Goal: Task Accomplishment & Management: Manage account settings

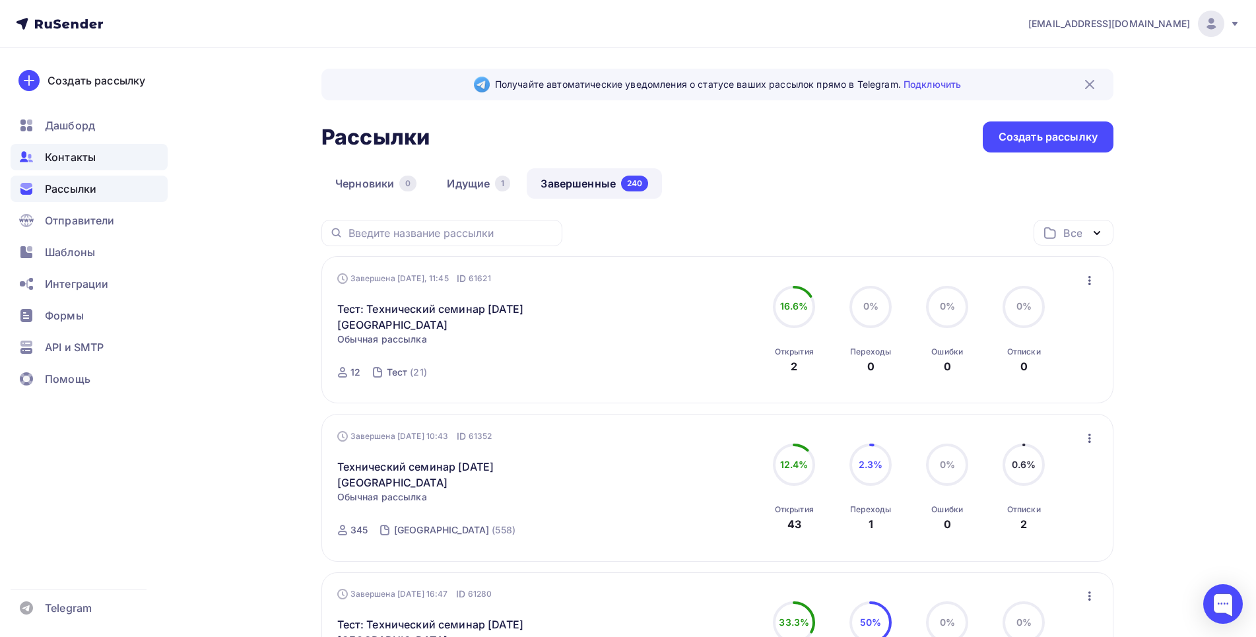
scroll to position [537, 0]
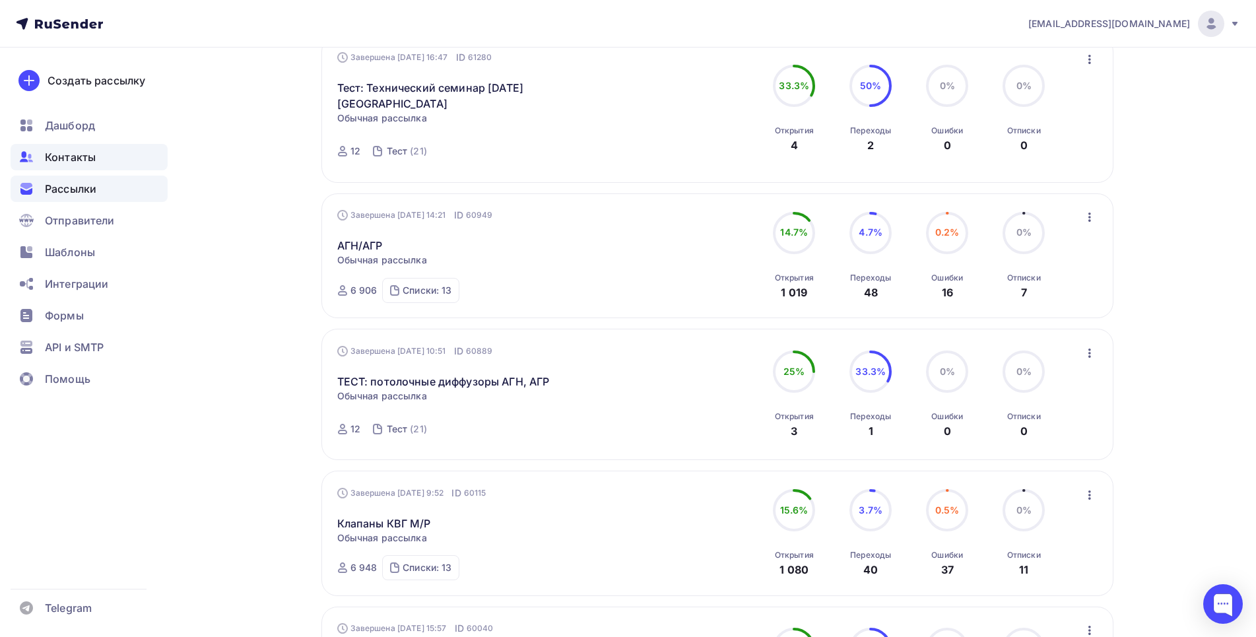
click at [77, 152] on span "Контакты" at bounding box center [70, 157] width 51 height 16
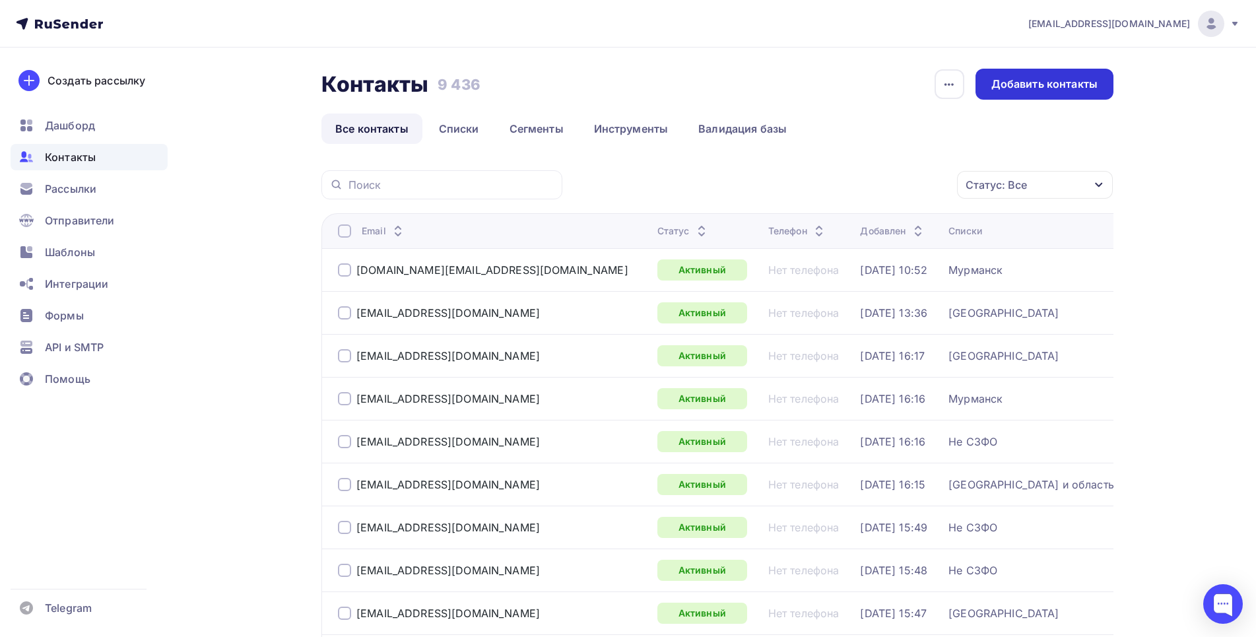
click at [1063, 75] on div "Добавить контакты" at bounding box center [1045, 84] width 138 height 31
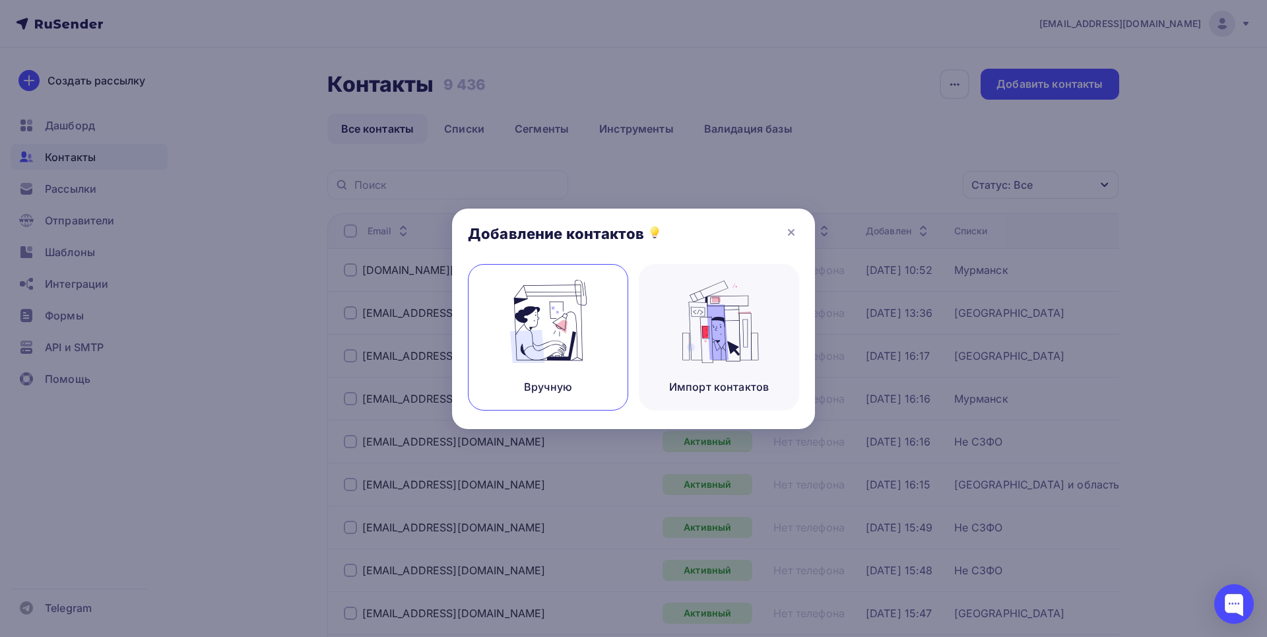
click at [535, 317] on img at bounding box center [548, 321] width 88 height 83
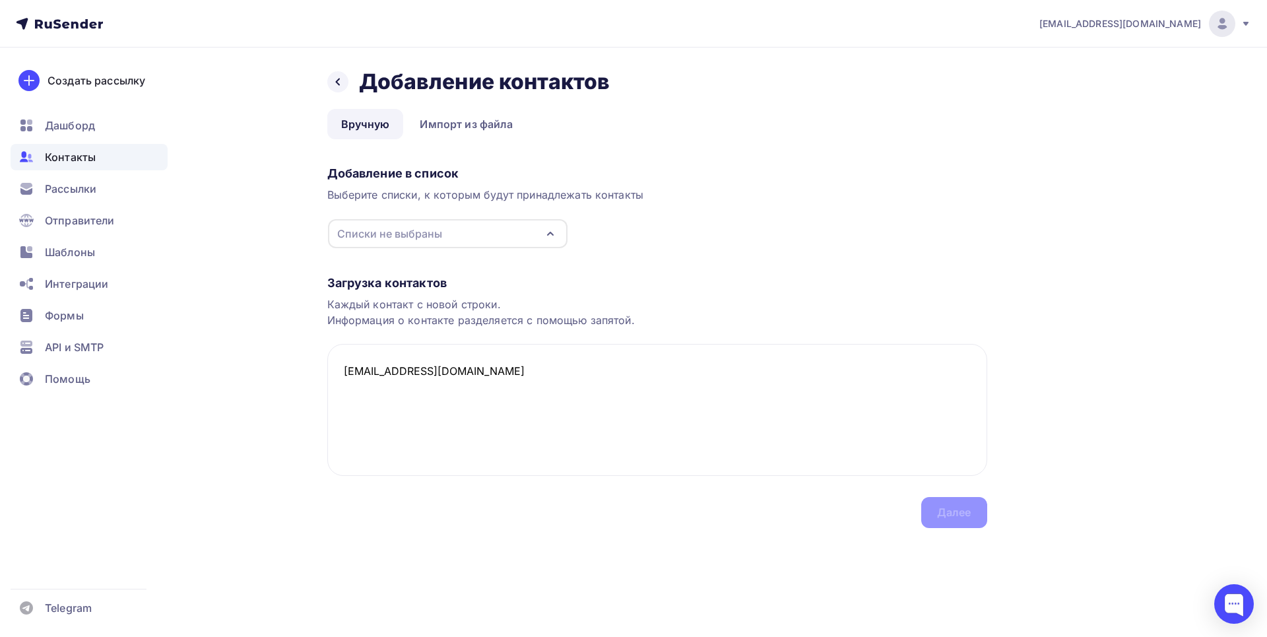
click at [420, 230] on div "Списки не выбраны" at bounding box center [389, 234] width 105 height 16
type textarea "[EMAIL_ADDRESS][DOMAIN_NAME]"
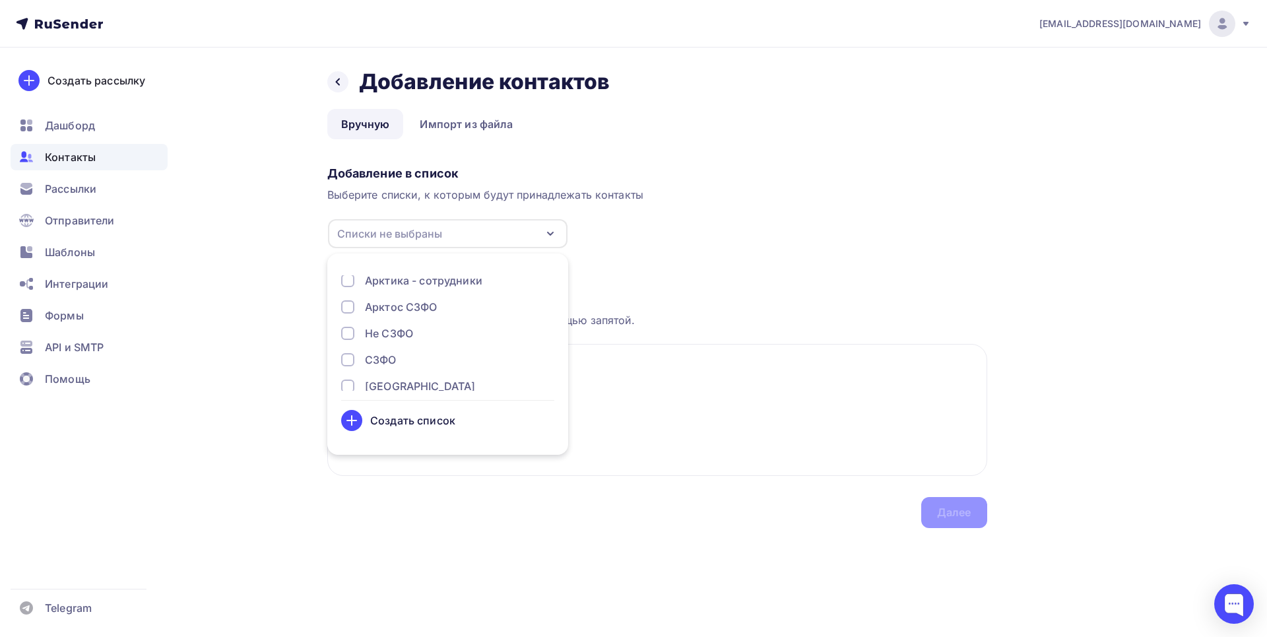
scroll to position [202, 0]
click at [347, 341] on div at bounding box center [347, 345] width 13 height 13
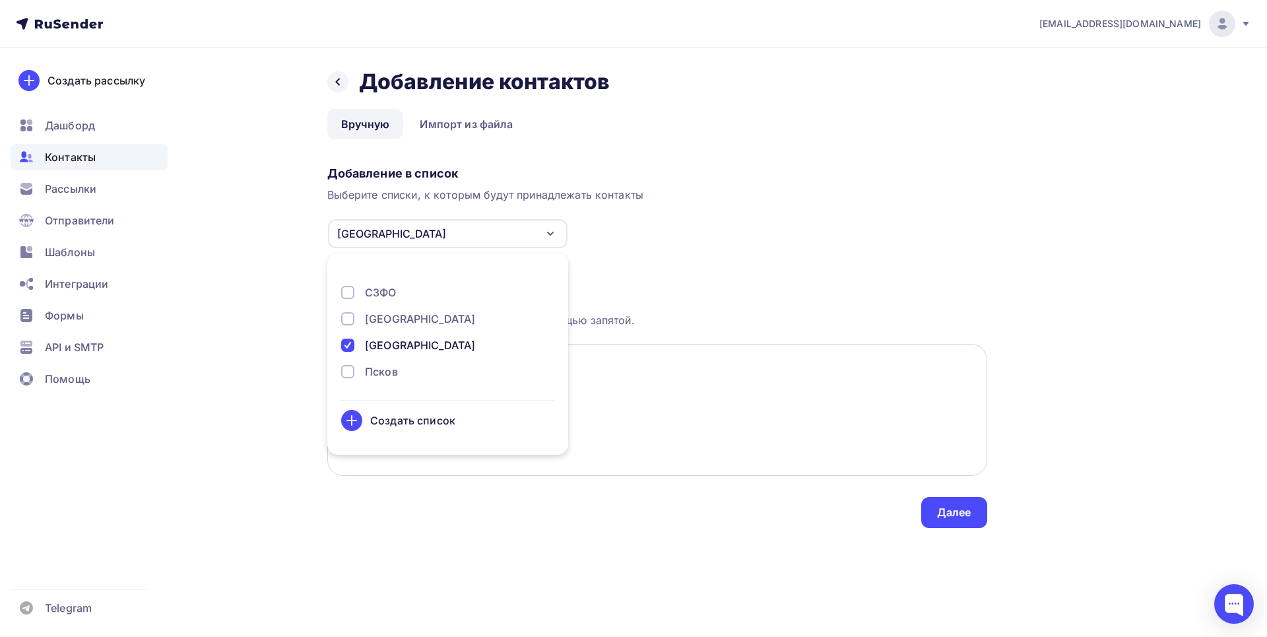
click at [620, 389] on textarea "[EMAIL_ADDRESS][DOMAIN_NAME]" at bounding box center [657, 410] width 660 height 132
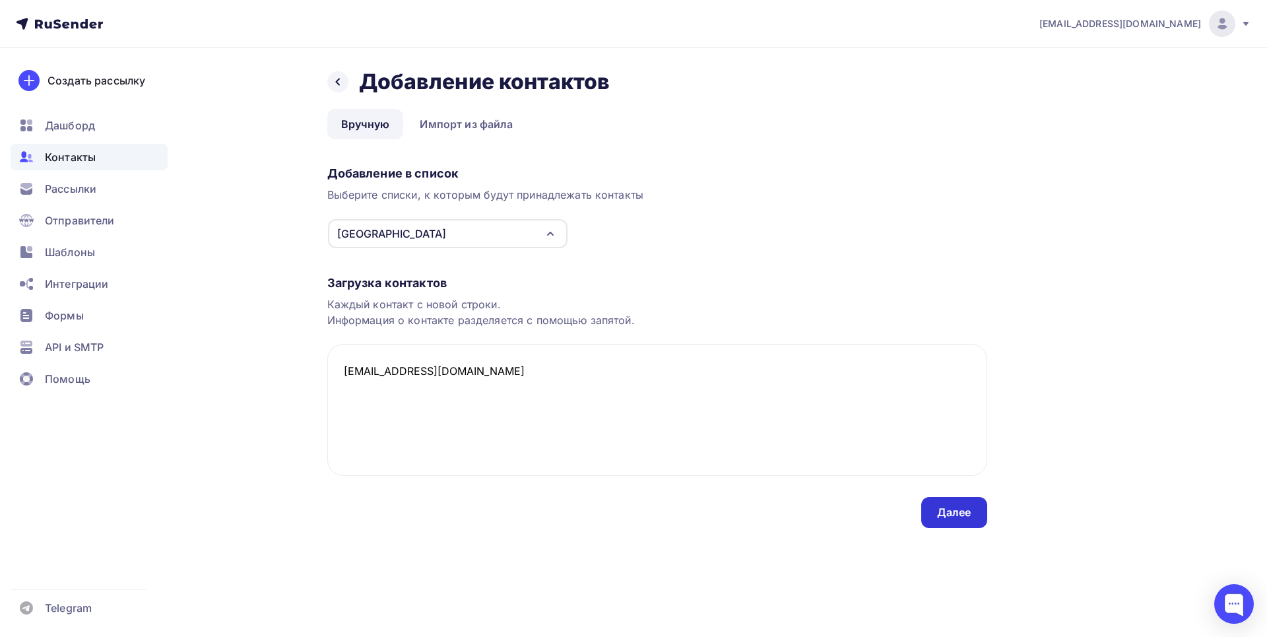
click at [943, 509] on div "Далее" at bounding box center [954, 512] width 34 height 15
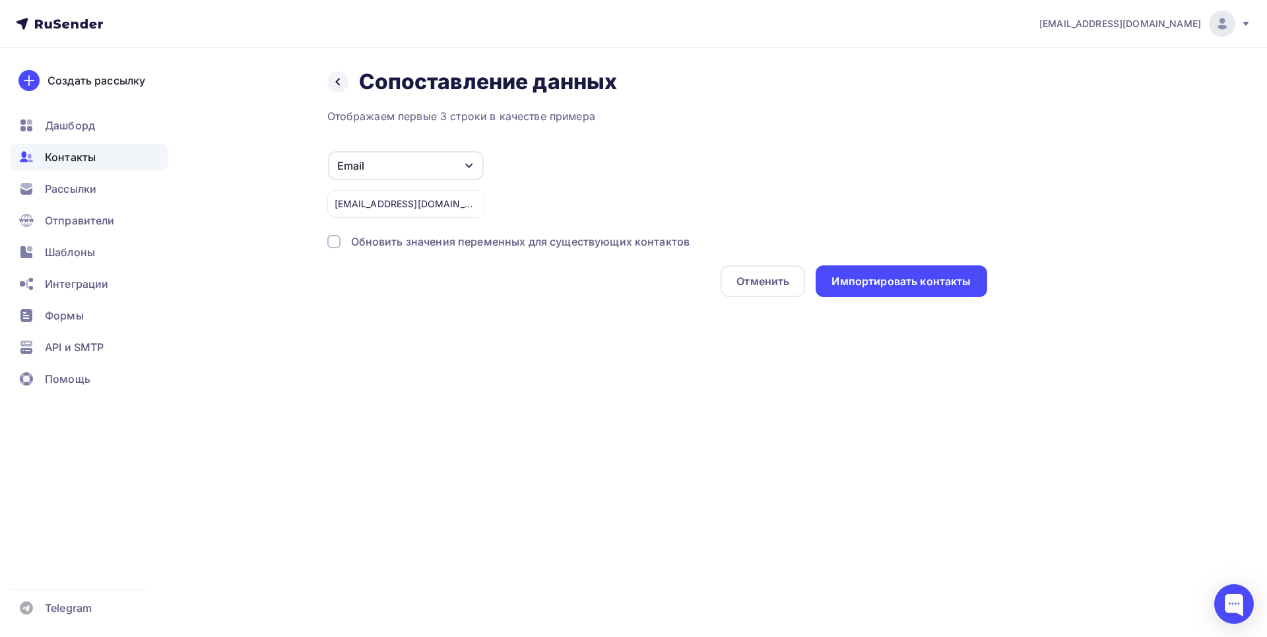
click at [326, 240] on div "Назад Сопоставление данных Сопоставление данных Отображаем первые 3 строки в ка…" at bounding box center [634, 199] width 1082 height 302
click at [337, 242] on div at bounding box center [333, 241] width 13 height 13
click at [952, 275] on div "Импортировать контакты" at bounding box center [901, 281] width 139 height 15
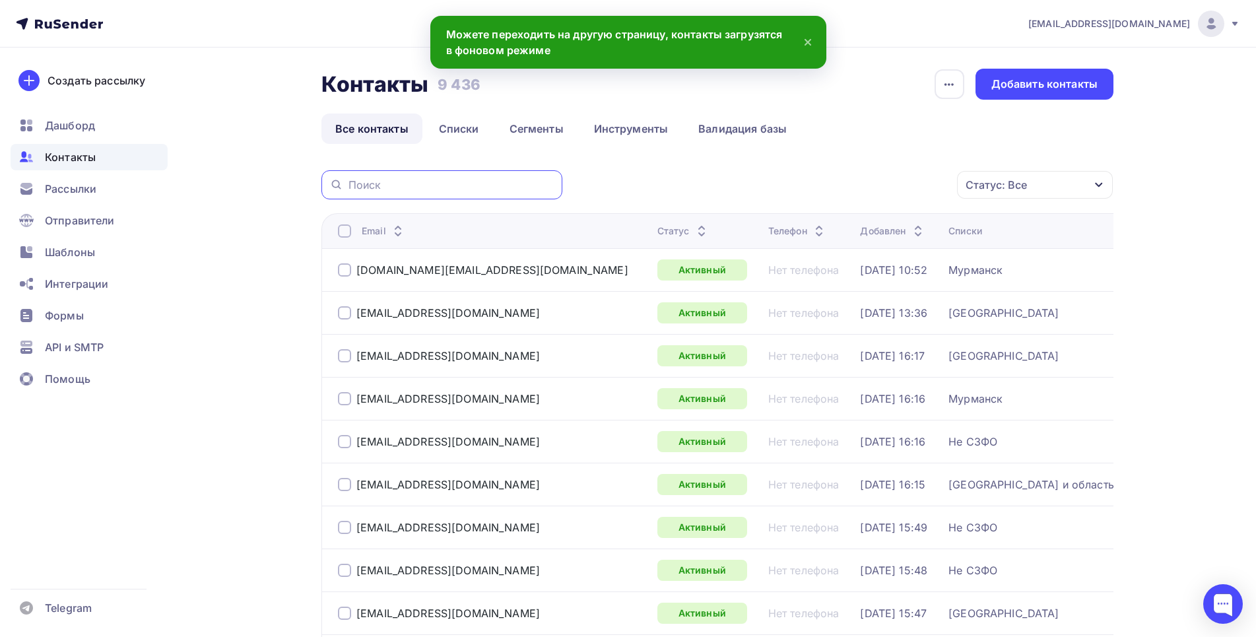
paste input "[EMAIL_ADDRESS][DOMAIN_NAME]"
type input "[EMAIL_ADDRESS][DOMAIN_NAME]"
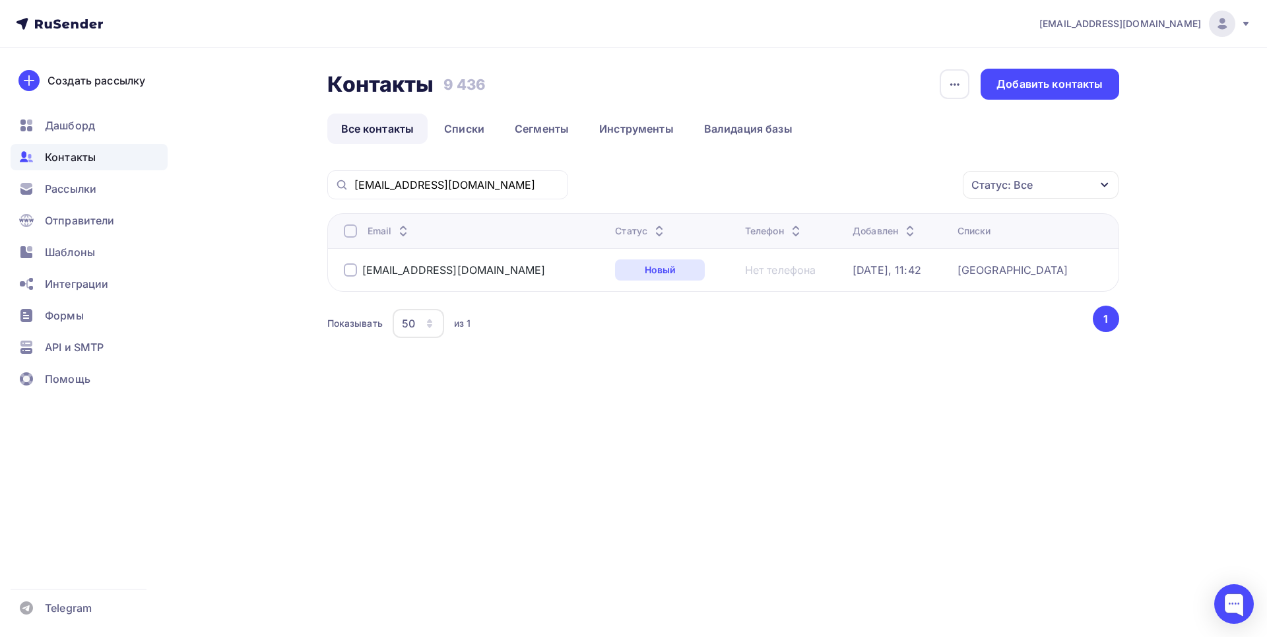
click at [1250, 116] on div "[EMAIL_ADDRESS][DOMAIN_NAME] Аккаунт Тарифы Выйти Создать рассылку [GEOGRAPHIC_…" at bounding box center [633, 213] width 1267 height 426
click at [1035, 81] on div "Добавить контакты" at bounding box center [1050, 84] width 106 height 15
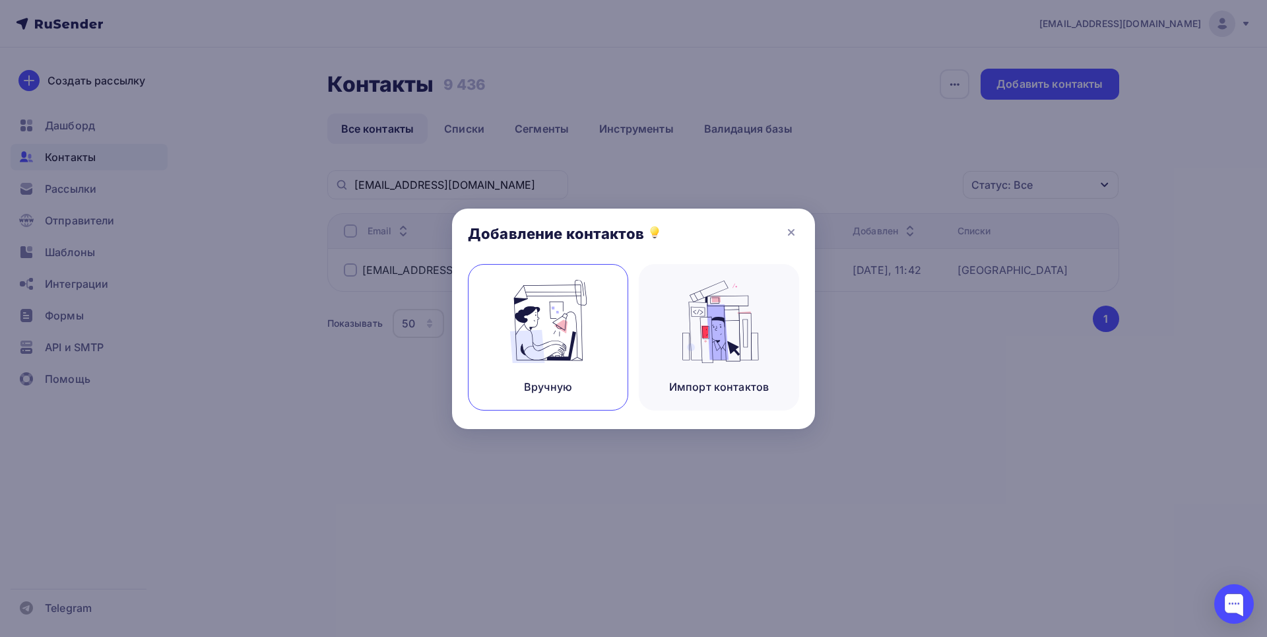
click at [541, 323] on img at bounding box center [548, 321] width 88 height 83
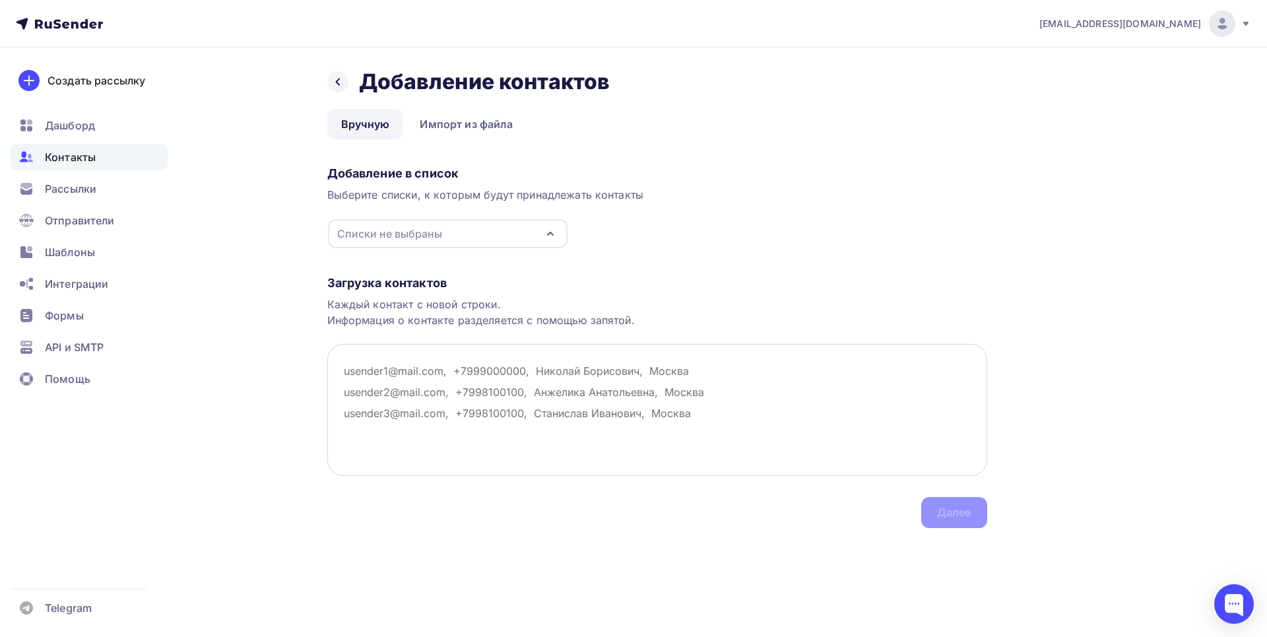
drag, startPoint x: 469, startPoint y: 380, endPoint x: 504, endPoint y: 378, distance: 34.4
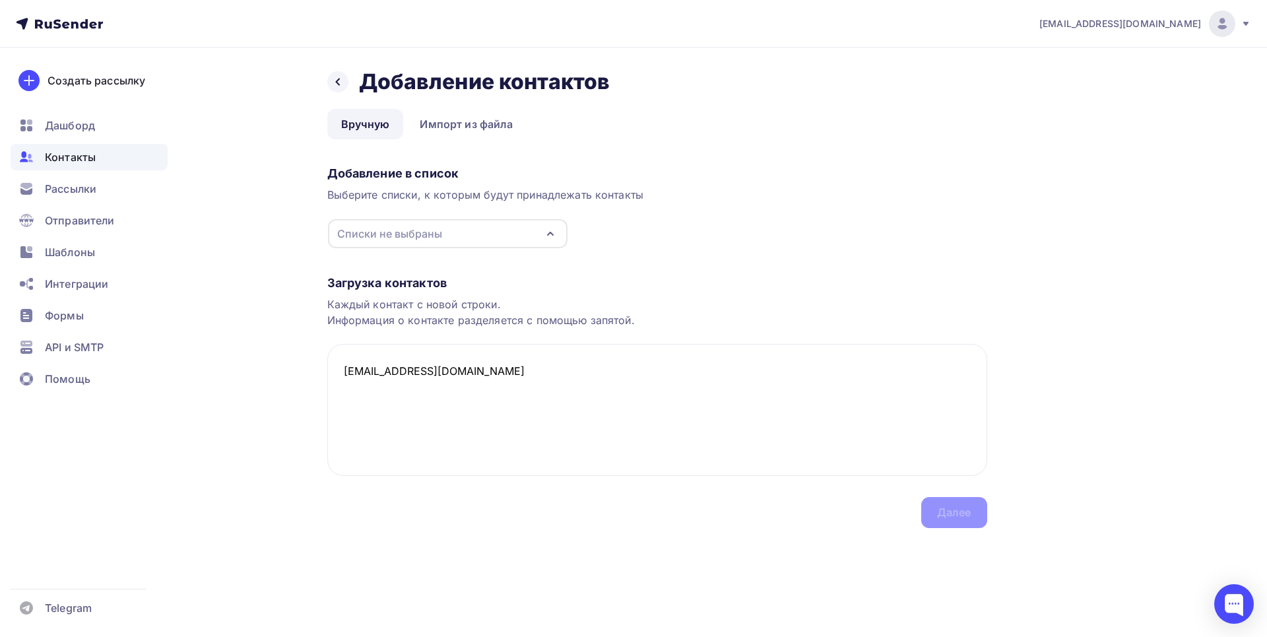
click at [407, 230] on div "Списки не выбраны" at bounding box center [389, 234] width 105 height 16
type textarea "[EMAIL_ADDRESS][DOMAIN_NAME]"
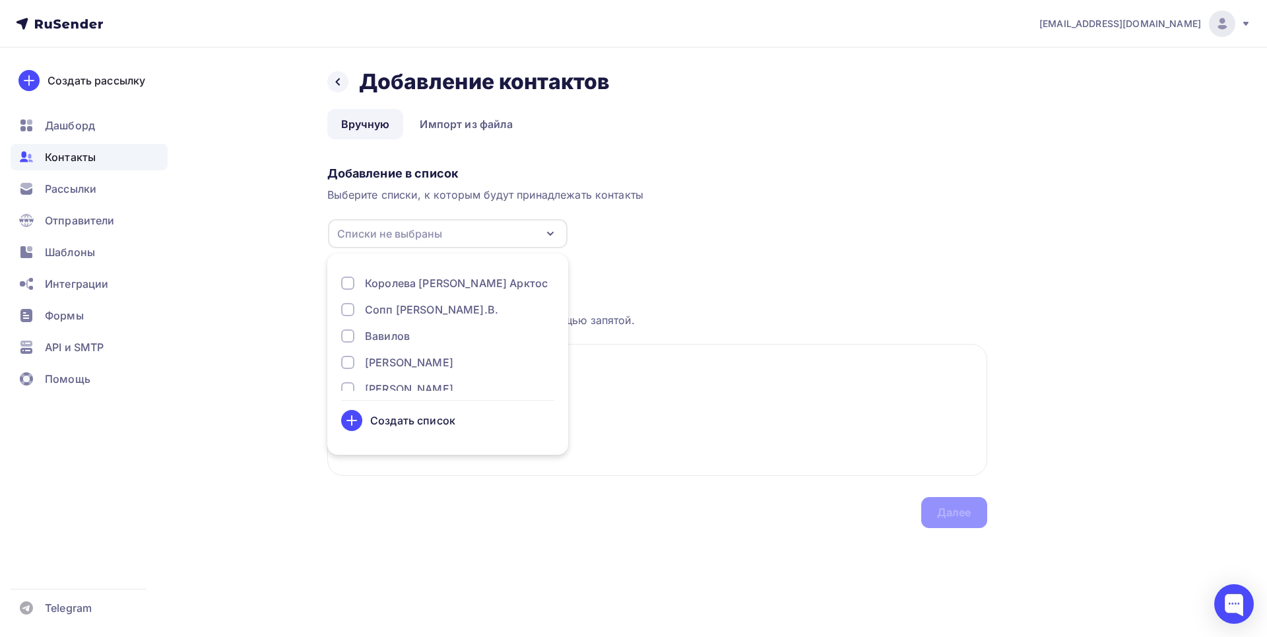
scroll to position [202, 0]
click at [349, 345] on div at bounding box center [347, 345] width 13 height 13
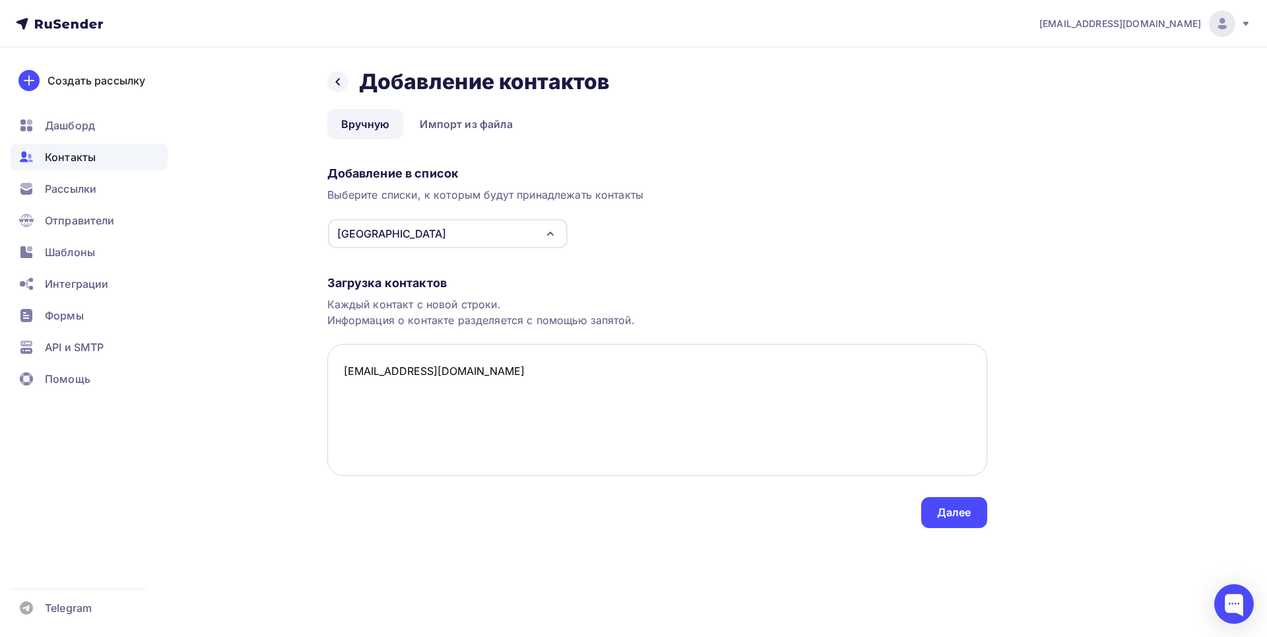
click at [650, 393] on textarea "[EMAIL_ADDRESS][DOMAIN_NAME]" at bounding box center [657, 410] width 660 height 132
click at [940, 516] on div "Далее" at bounding box center [954, 512] width 34 height 15
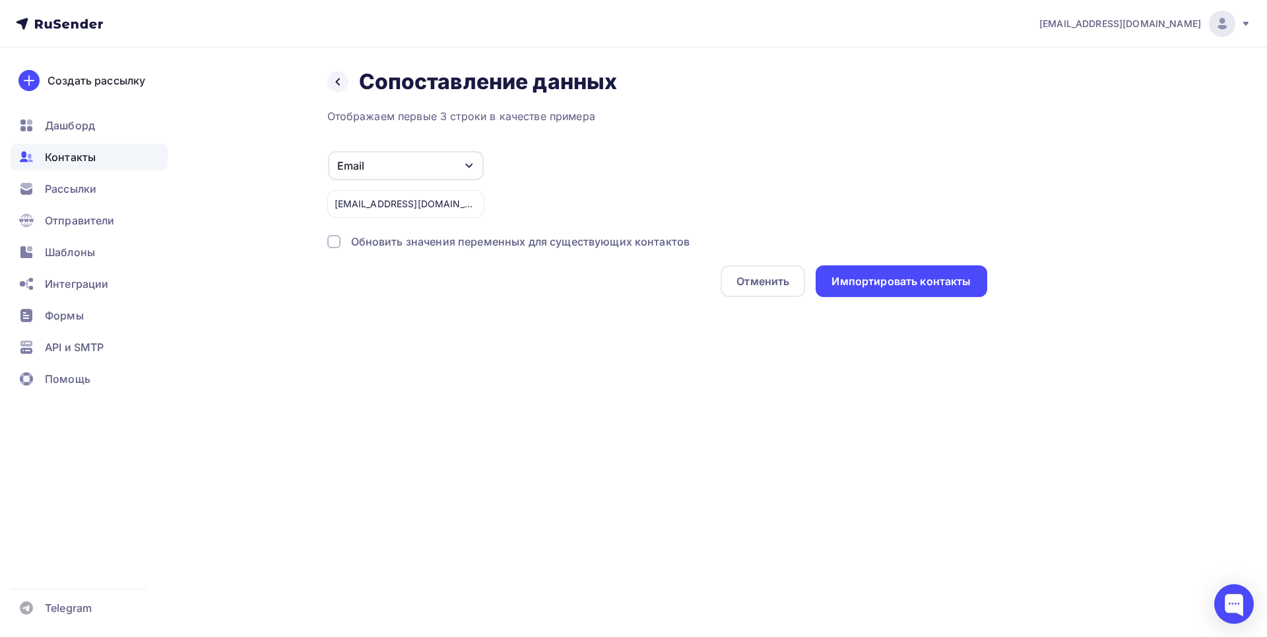
click at [335, 244] on div at bounding box center [333, 241] width 13 height 13
click at [867, 272] on div "Импортировать контакты" at bounding box center [901, 281] width 171 height 32
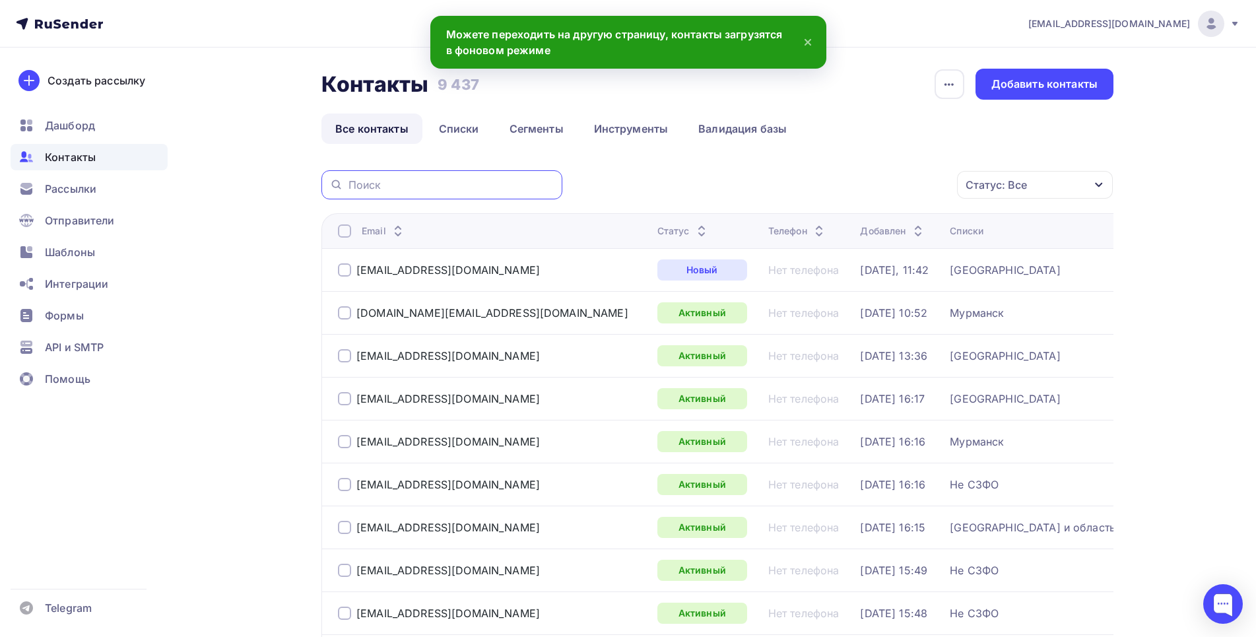
paste input "[EMAIL_ADDRESS][DOMAIN_NAME]"
type input "[EMAIL_ADDRESS][DOMAIN_NAME]"
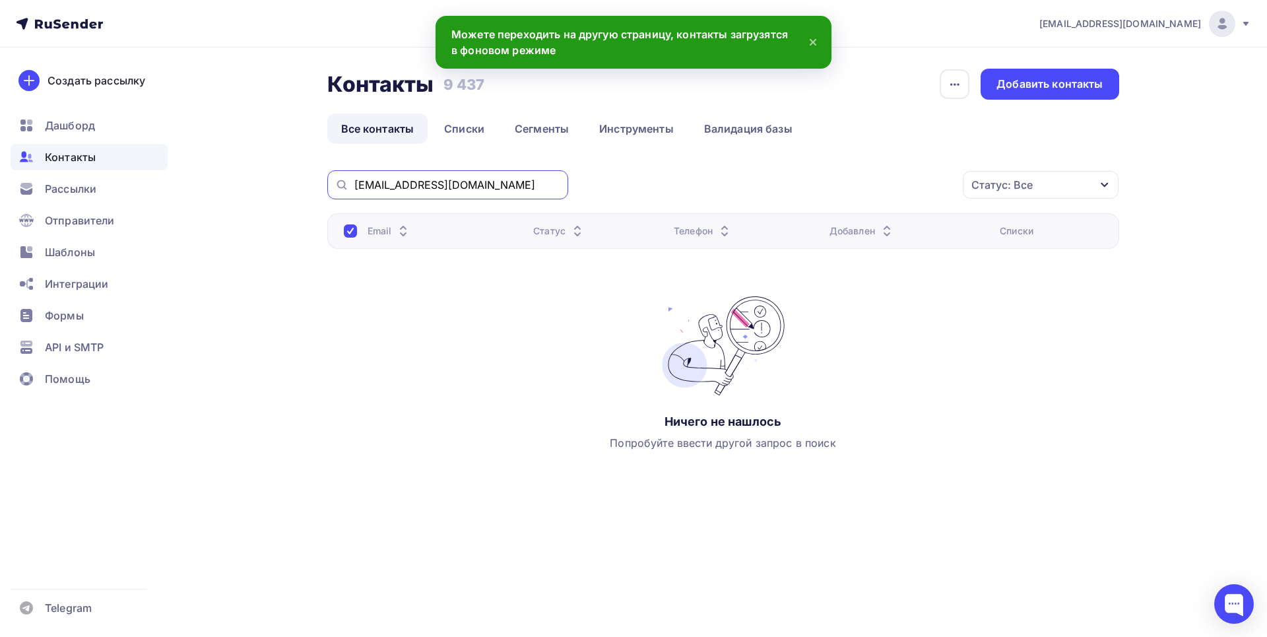
click at [508, 185] on input "[EMAIL_ADDRESS][DOMAIN_NAME]" at bounding box center [457, 185] width 206 height 15
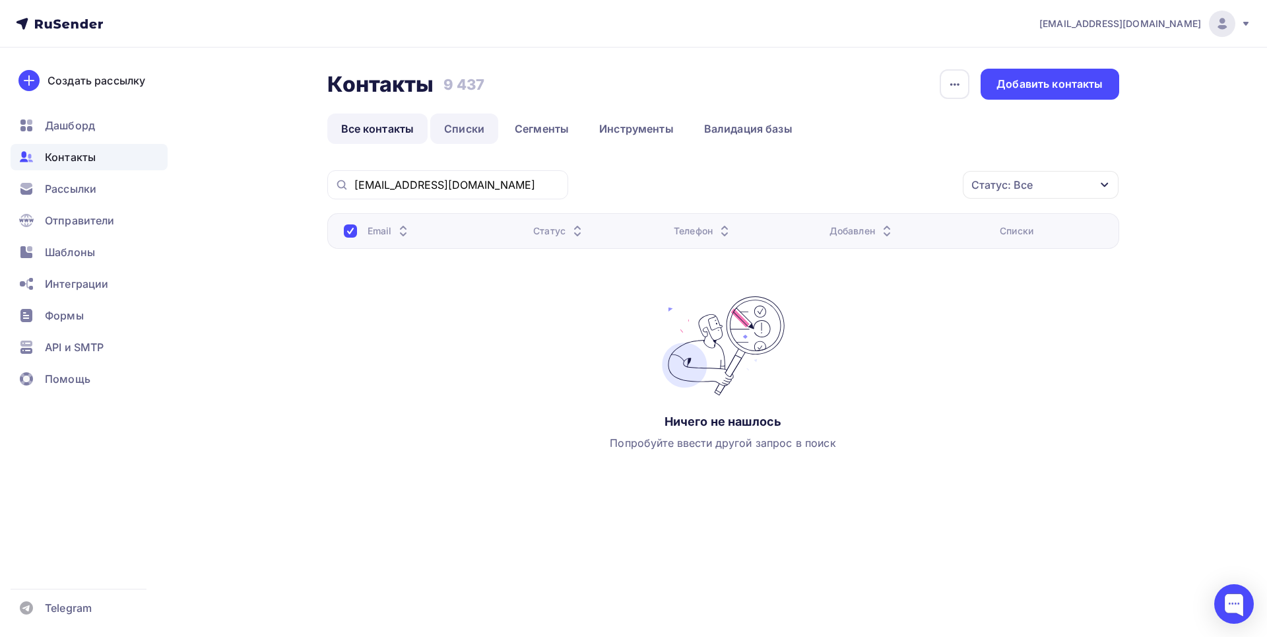
click at [473, 125] on link "Списки" at bounding box center [464, 129] width 68 height 30
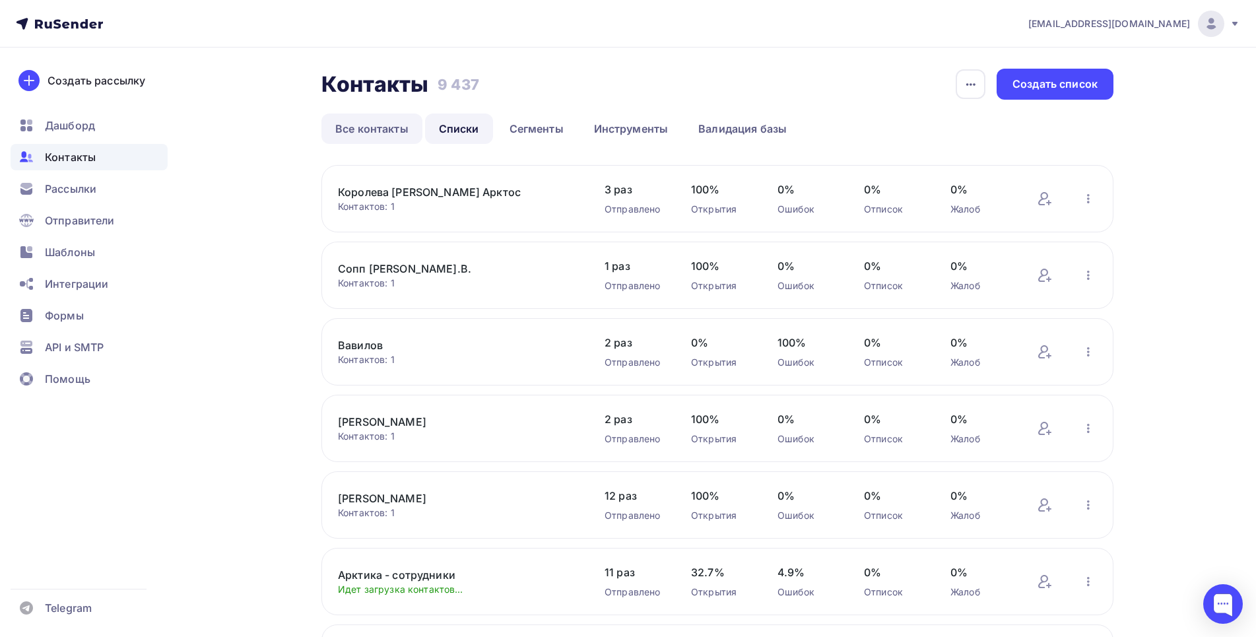
click at [364, 127] on link "Все контакты" at bounding box center [371, 129] width 101 height 30
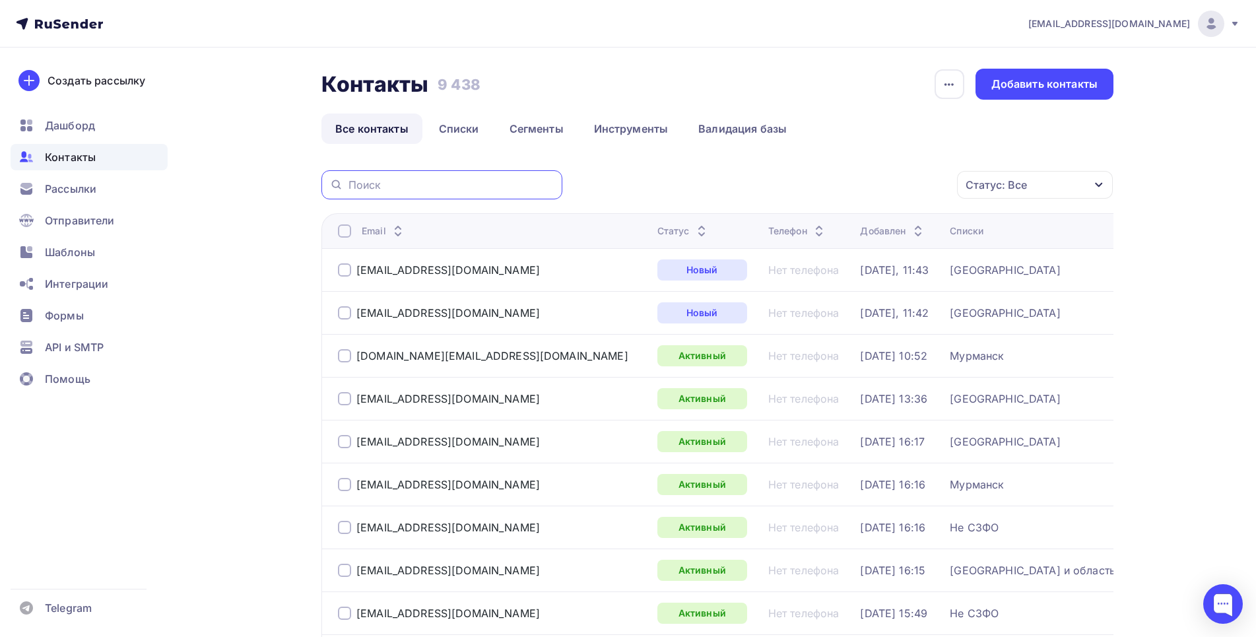
paste input "[EMAIL_ADDRESS][DOMAIN_NAME]"
type input "[EMAIL_ADDRESS][DOMAIN_NAME]"
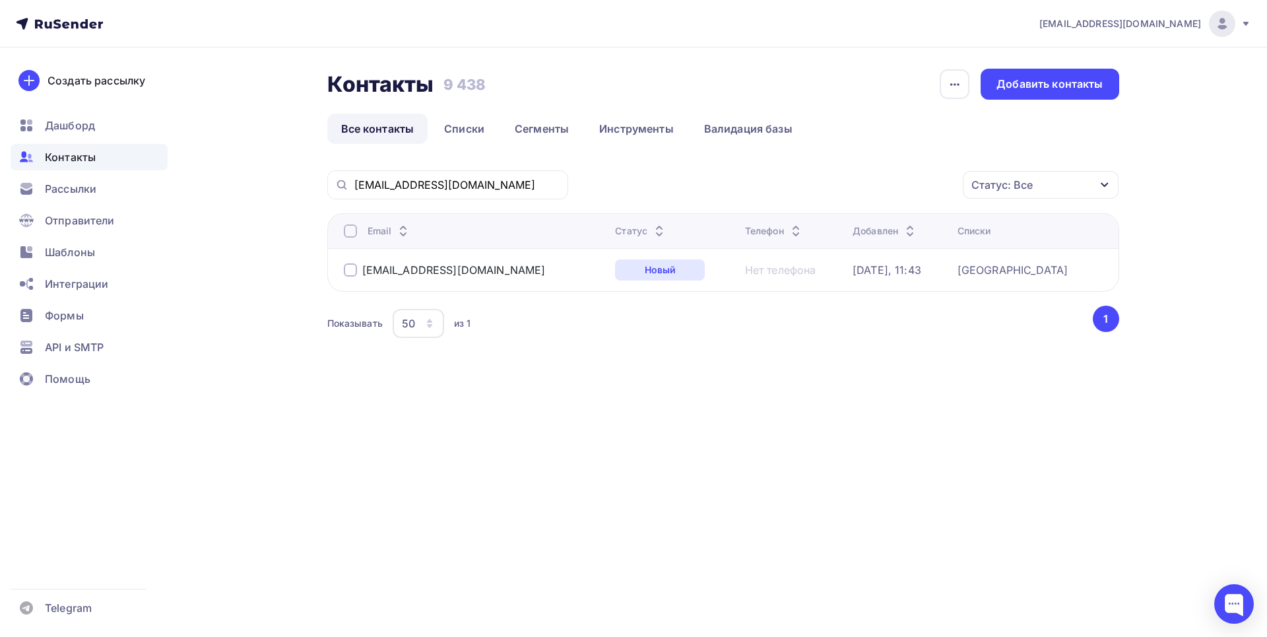
click at [1256, 141] on div "[EMAIL_ADDRESS][DOMAIN_NAME] Аккаунт Тарифы Выйти Создать рассылку [GEOGRAPHIC_…" at bounding box center [633, 213] width 1267 height 426
click at [1094, 77] on div "Добавить контакты" at bounding box center [1050, 84] width 138 height 31
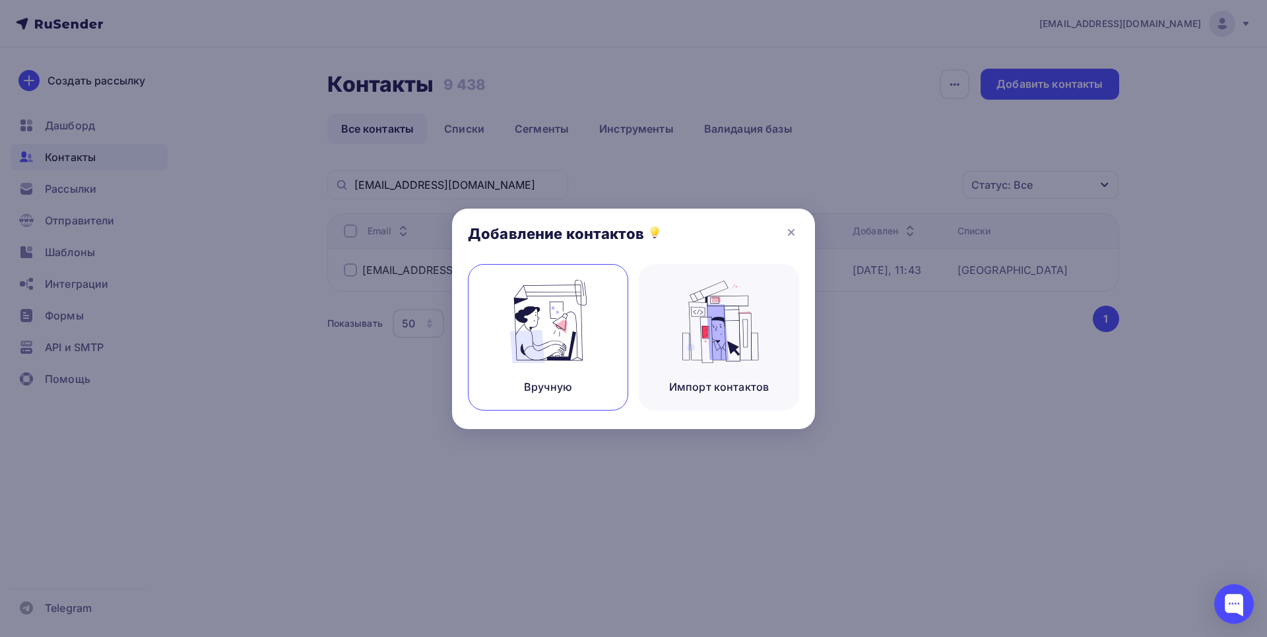
click at [539, 304] on img at bounding box center [548, 321] width 88 height 83
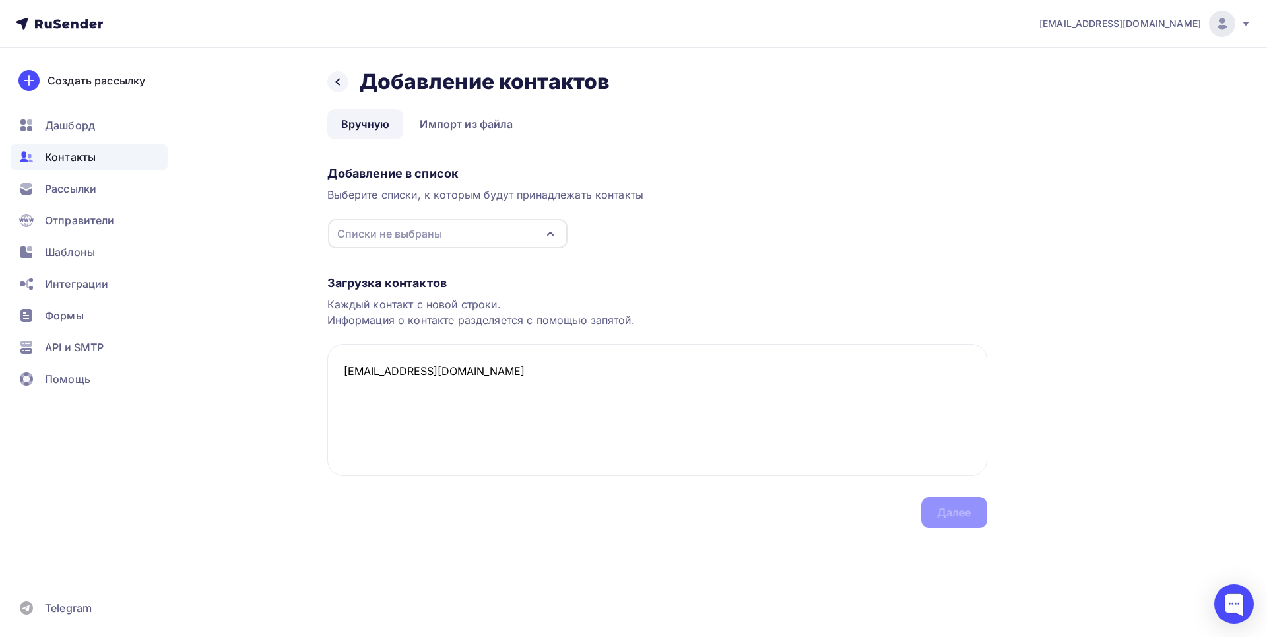
click at [397, 241] on div "Списки не выбраны" at bounding box center [389, 234] width 105 height 16
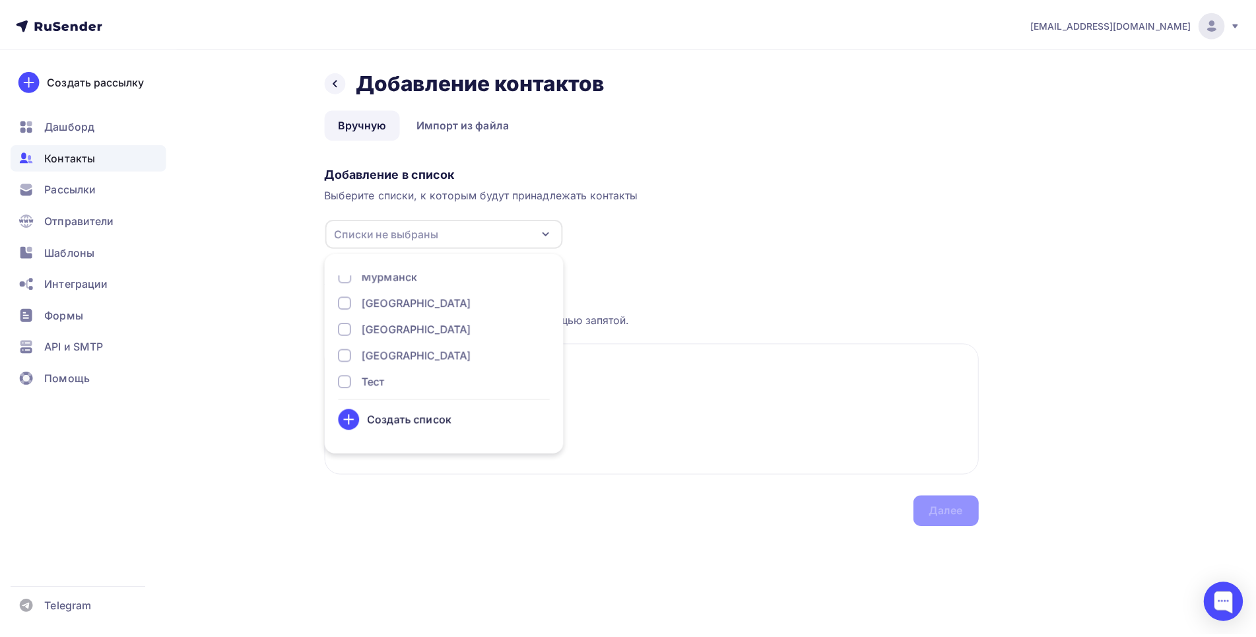
scroll to position [404, 0]
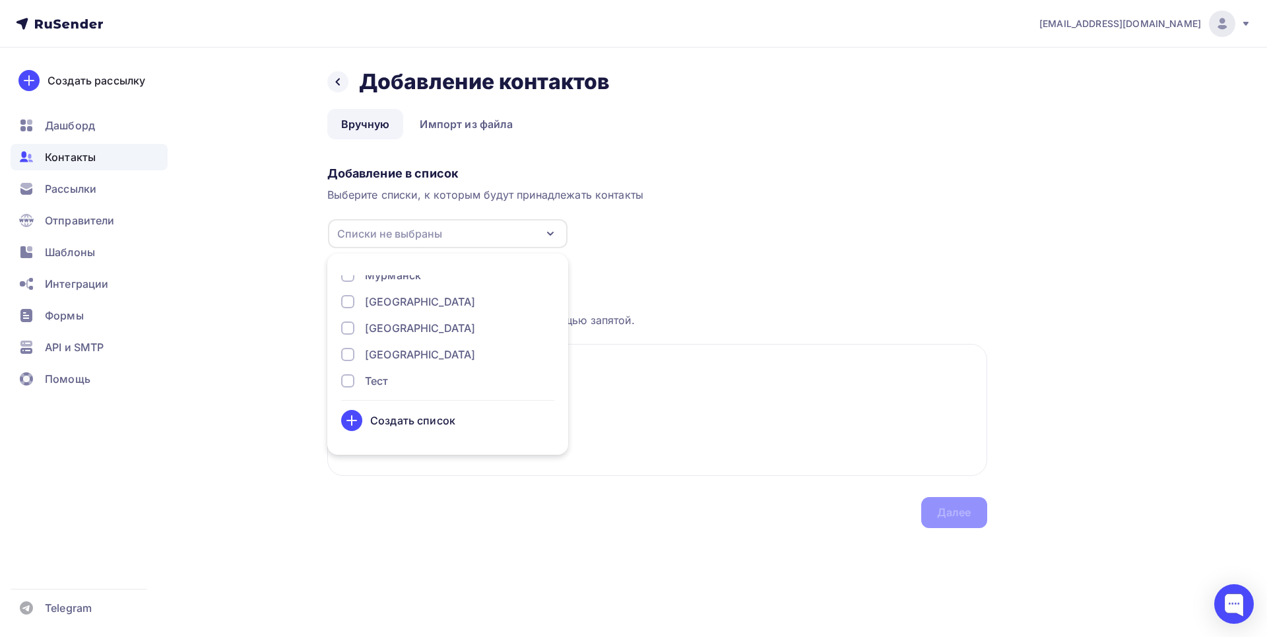
drag, startPoint x: 349, startPoint y: 359, endPoint x: 585, endPoint y: 376, distance: 236.9
click at [349, 359] on div at bounding box center [347, 354] width 13 height 13
click at [652, 389] on textarea "[EMAIL_ADDRESS][DOMAIN_NAME]" at bounding box center [657, 410] width 660 height 132
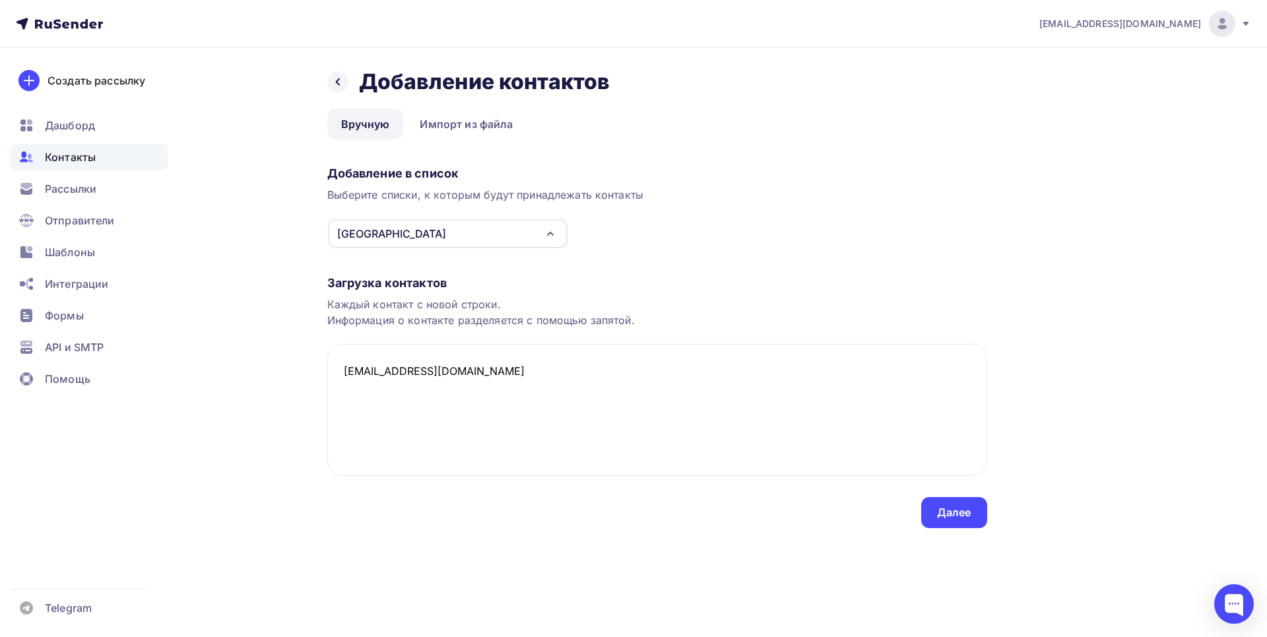
click at [1235, 119] on div "[EMAIL_ADDRESS][DOMAIN_NAME] Аккаунт Тарифы Выйти Создать рассылку [GEOGRAPHIC_…" at bounding box center [633, 290] width 1267 height 581
drag, startPoint x: 327, startPoint y: 399, endPoint x: 354, endPoint y: 385, distance: 30.7
click at [344, 390] on div "Назад Добавление контактов Добавление контактов Вручную Импорт из файла Вручную…" at bounding box center [634, 314] width 1082 height 533
click at [354, 385] on textarea "[EMAIL_ADDRESS][DOMAIN_NAME]" at bounding box center [657, 410] width 660 height 132
paste textarea "[EMAIL_ADDRESS][DOMAIN_NAME]"
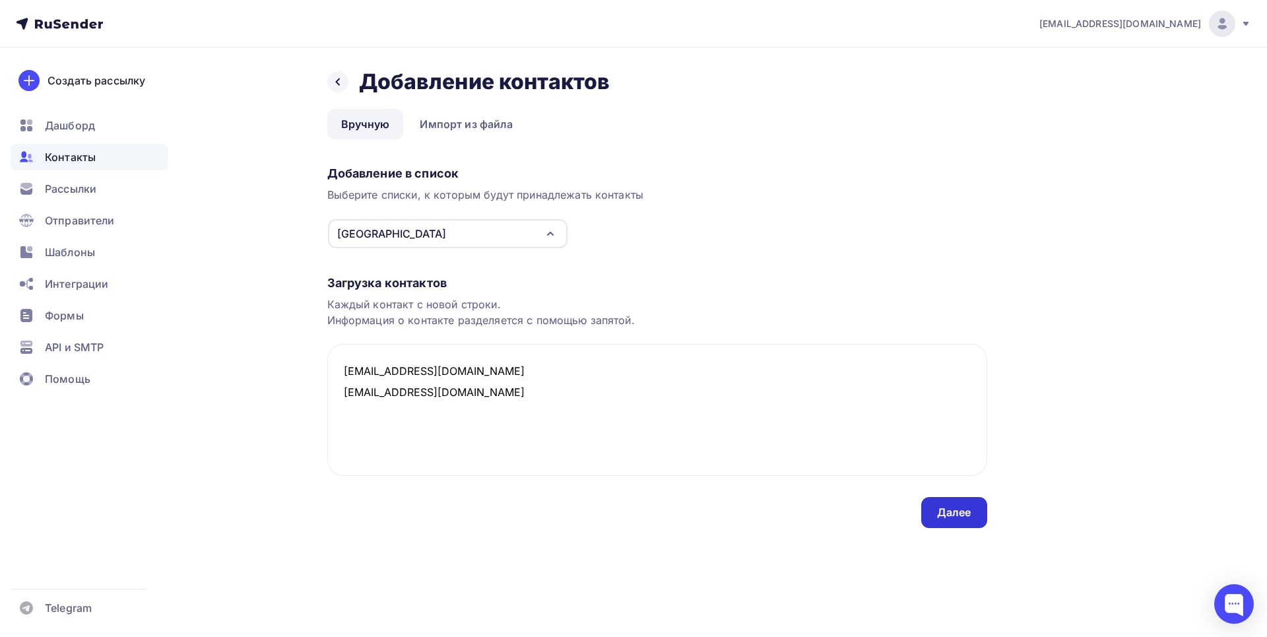
type textarea "[EMAIL_ADDRESS][DOMAIN_NAME] [EMAIL_ADDRESS][DOMAIN_NAME]"
click at [959, 510] on div "Далее" at bounding box center [954, 512] width 34 height 15
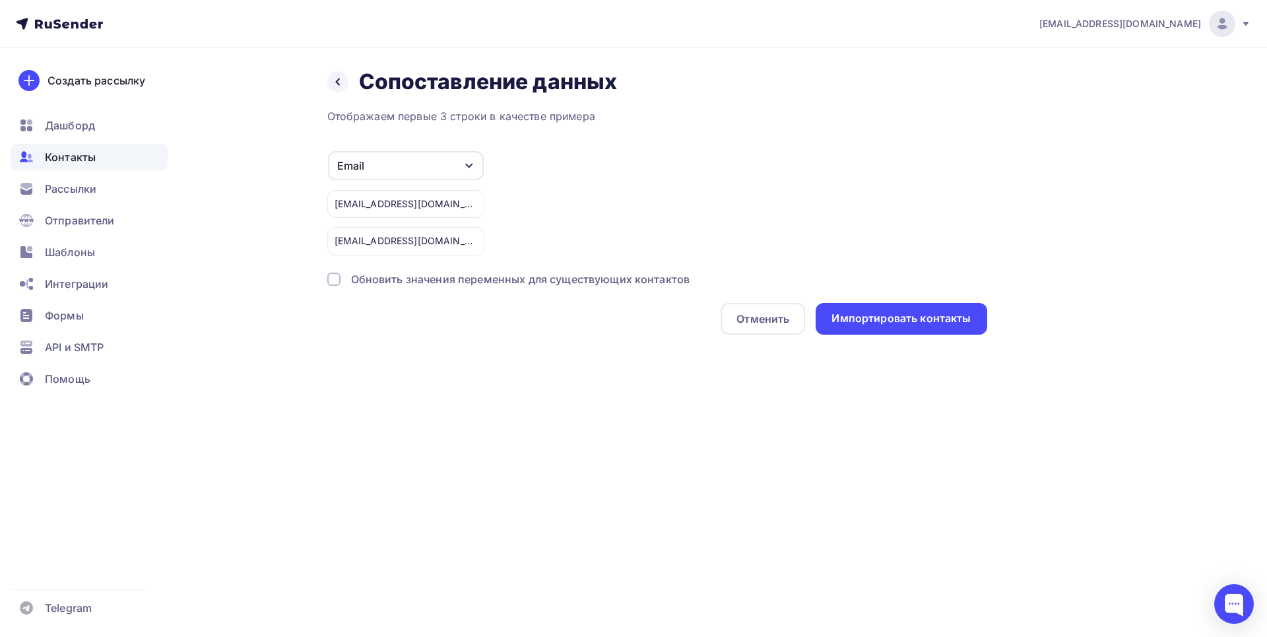
click at [337, 273] on div at bounding box center [333, 279] width 13 height 13
click at [907, 314] on div "Импортировать контакты" at bounding box center [901, 318] width 139 height 15
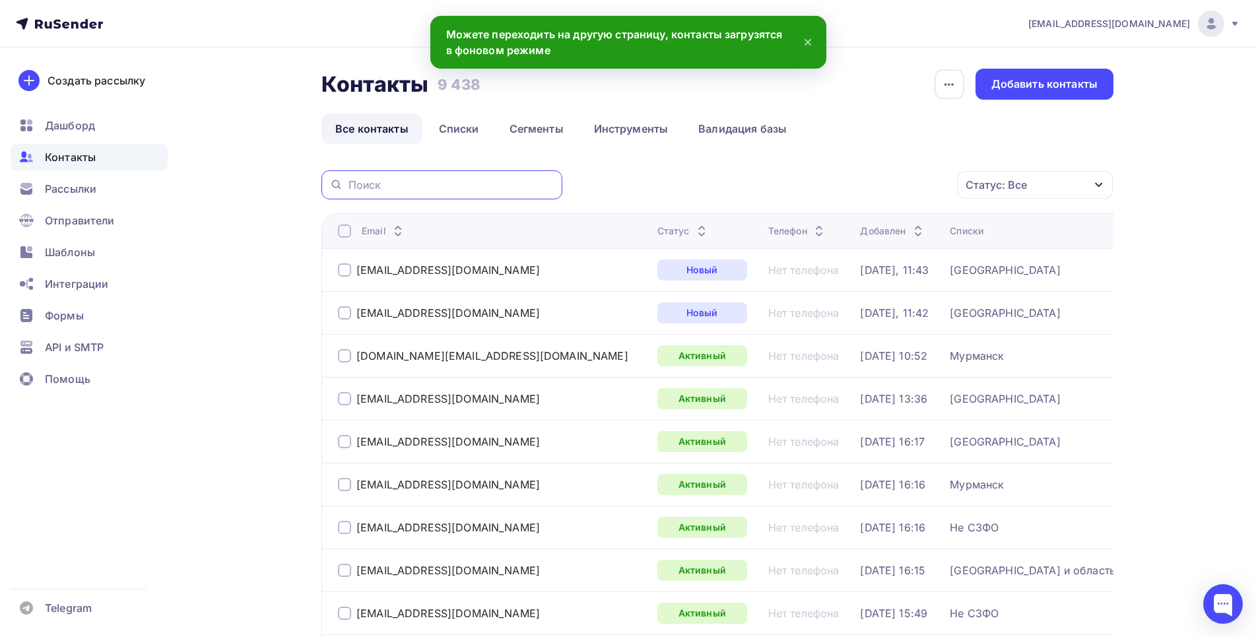
click at [416, 189] on input "text" at bounding box center [452, 185] width 206 height 15
paste input "[EMAIL_ADDRESS][DOMAIN_NAME]"
type input "[EMAIL_ADDRESS][DOMAIN_NAME]"
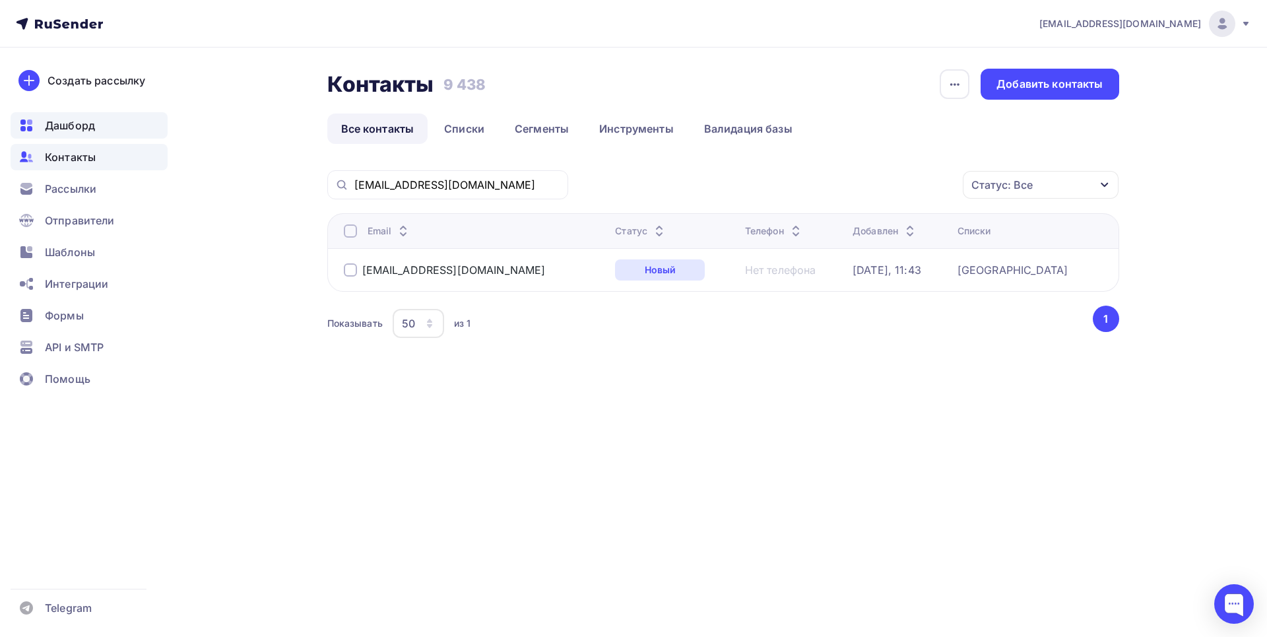
click at [112, 133] on div "Дашборд" at bounding box center [89, 125] width 157 height 26
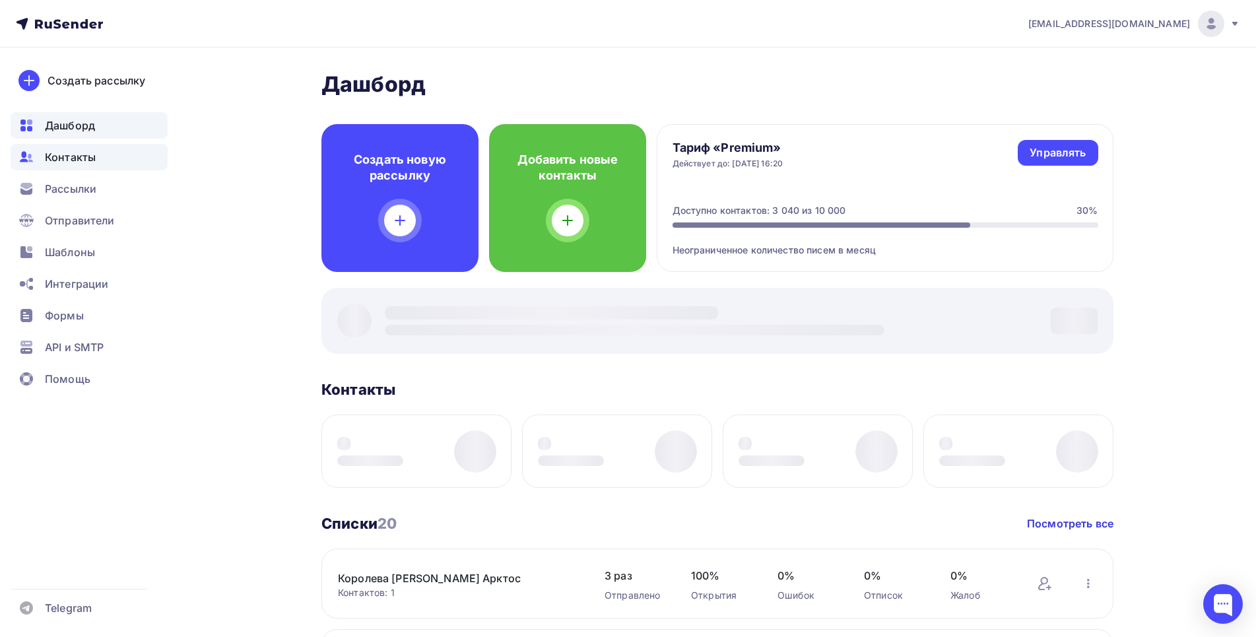
click at [112, 154] on div "Контакты" at bounding box center [89, 157] width 157 height 26
